Goal: Find contact information: Find contact information

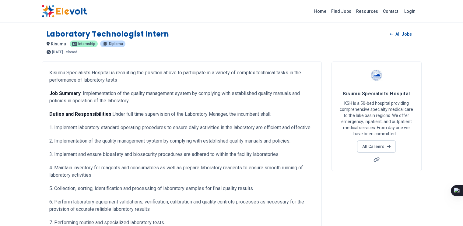
drag, startPoint x: 52, startPoint y: 14, endPoint x: 14, endPoint y: 14, distance: 38.1
click at [37, 14] on div "Home Find Jobs Resources Contact Login" at bounding box center [232, 11] width 390 height 13
click at [42, 12] on img at bounding box center [65, 11] width 46 height 13
click at [65, 13] on div "Home Find Jobs Resources Contact Login" at bounding box center [232, 11] width 390 height 13
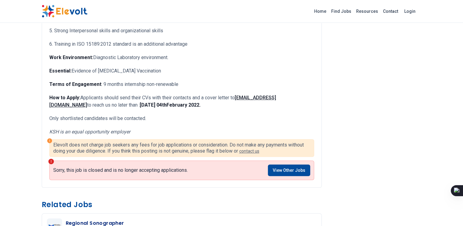
scroll to position [340, 0]
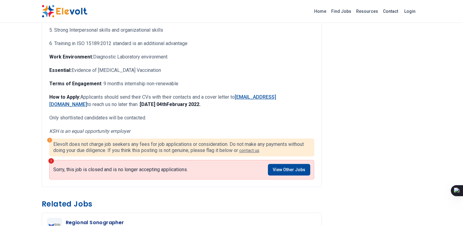
click at [237, 94] on link "[EMAIL_ADDRESS][DOMAIN_NAME]" at bounding box center [162, 100] width 227 height 13
drag, startPoint x: 227, startPoint y: 91, endPoint x: 217, endPoint y: 112, distance: 23.4
click at [217, 114] on p "Only shortlisted candidates will be contacted." at bounding box center [181, 117] width 265 height 7
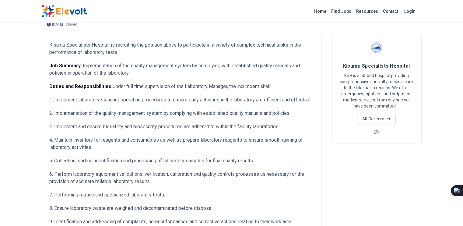
scroll to position [0, 0]
